Goal: Find specific page/section: Find specific page/section

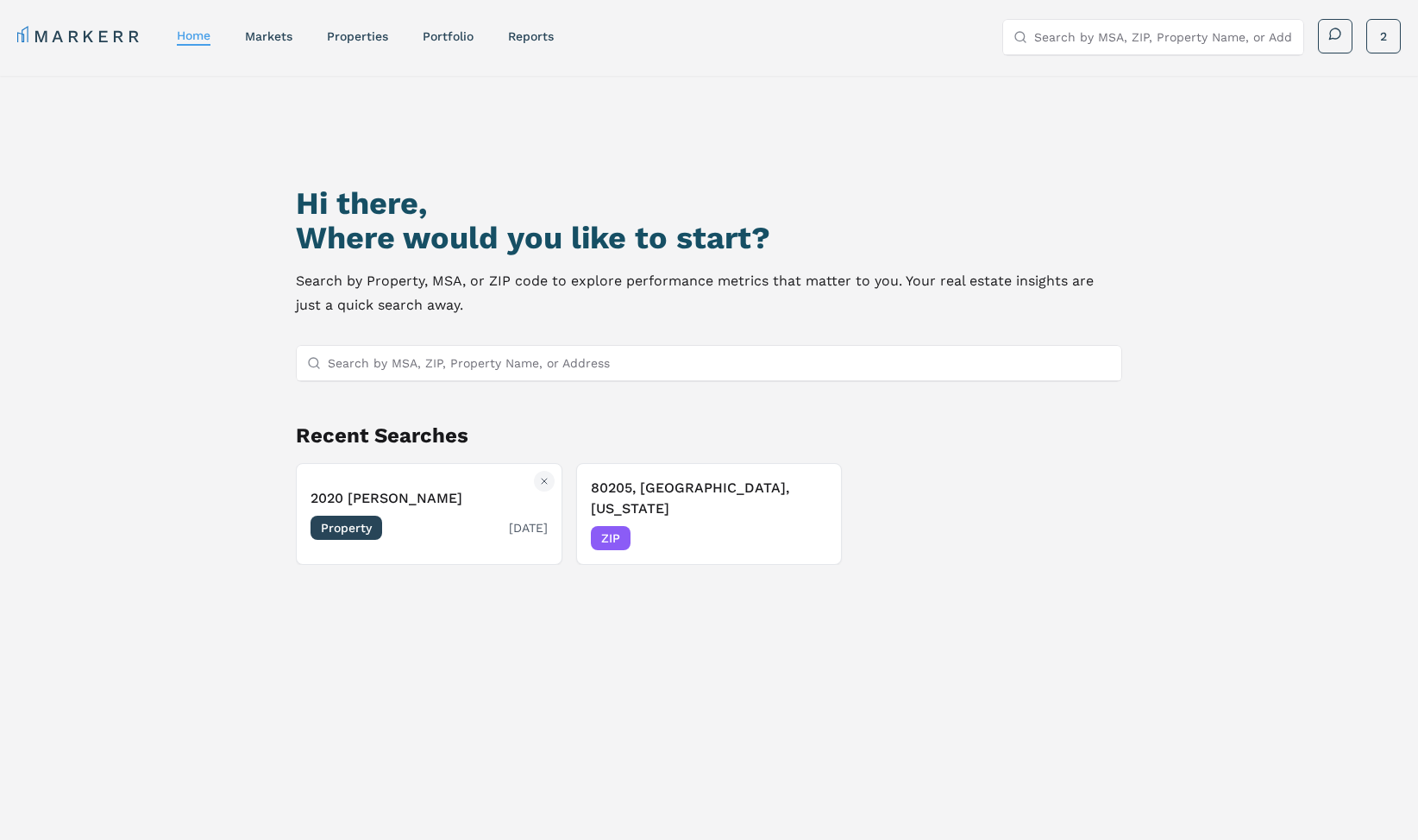
click at [371, 520] on span "Property" at bounding box center [346, 527] width 71 height 24
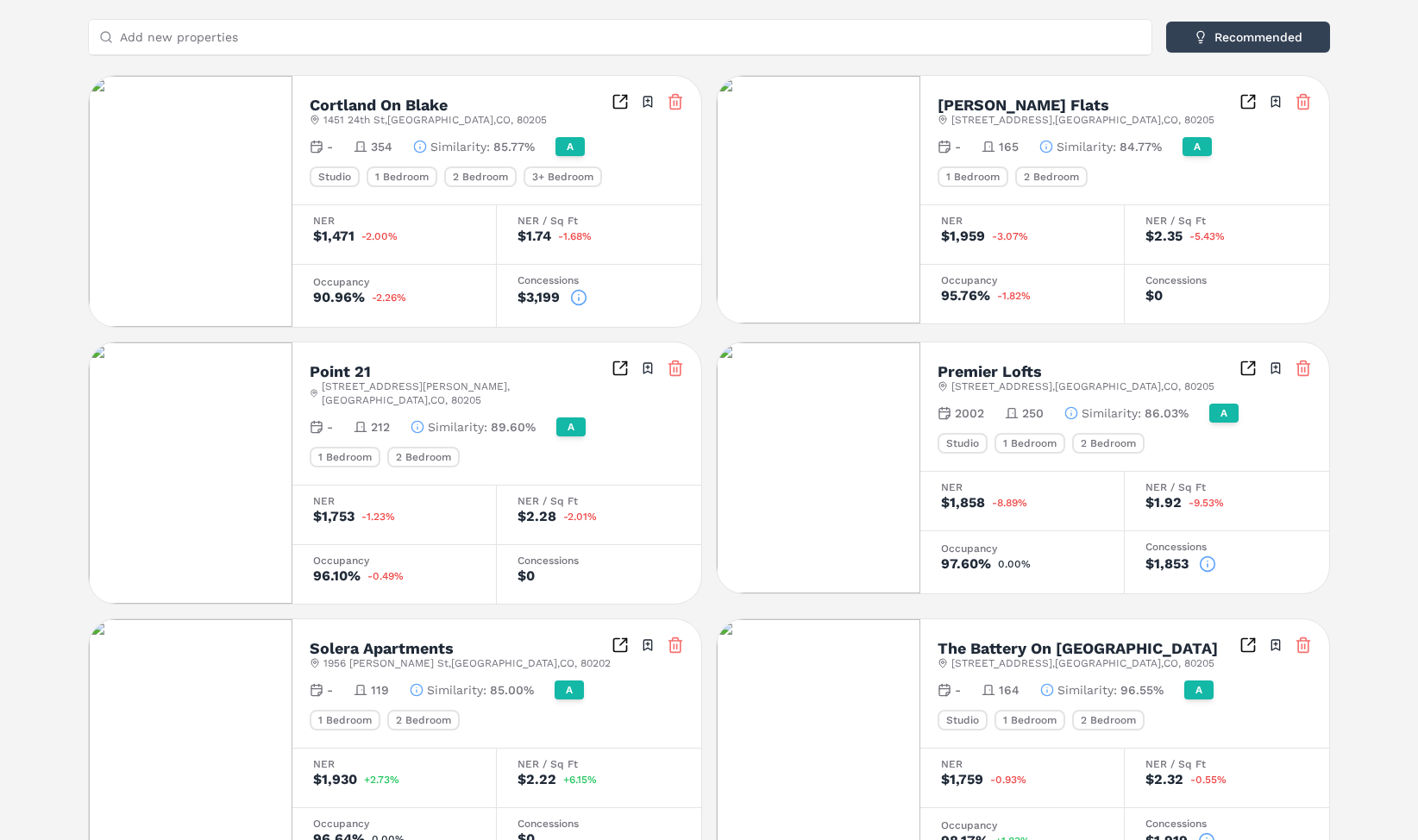
scroll to position [518, 0]
